Goal: Task Accomplishment & Management: Manage account settings

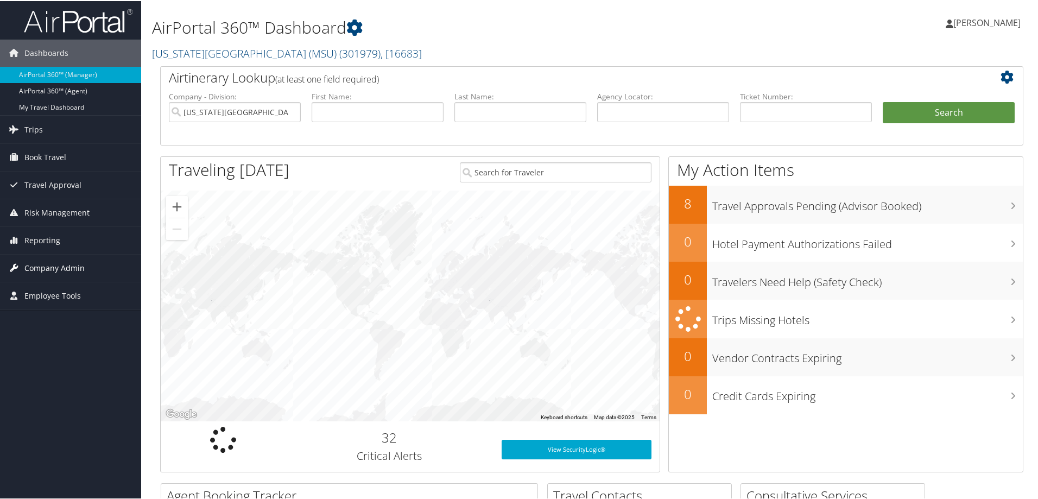
click at [32, 265] on span "Company Admin" at bounding box center [54, 266] width 60 height 27
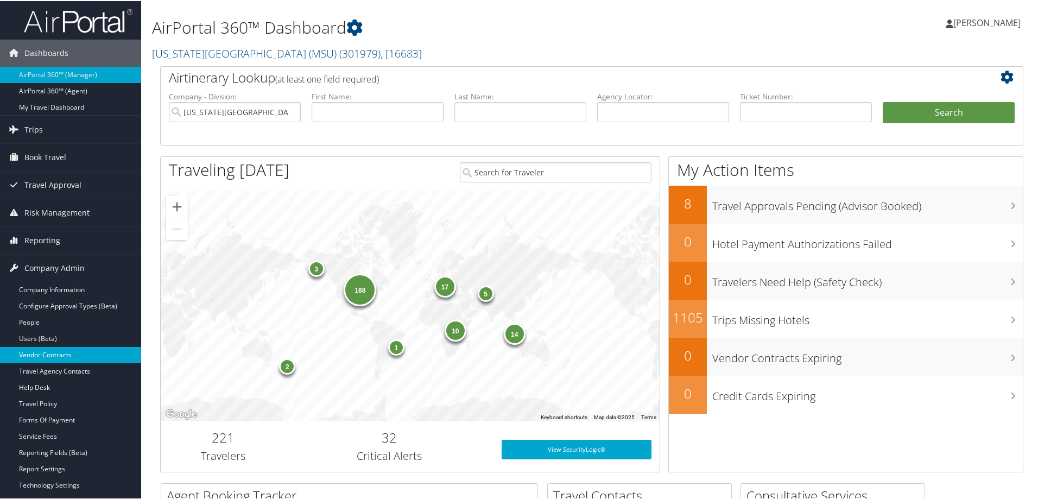
click at [53, 354] on link "Vendor Contracts" at bounding box center [70, 354] width 141 height 16
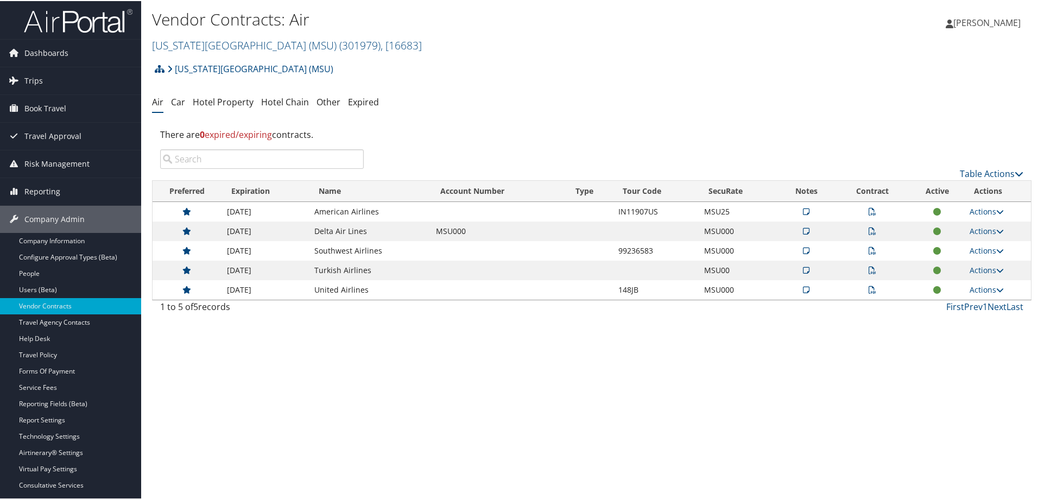
click at [803, 230] on icon at bounding box center [806, 230] width 7 height 8
